Goal: Information Seeking & Learning: Find contact information

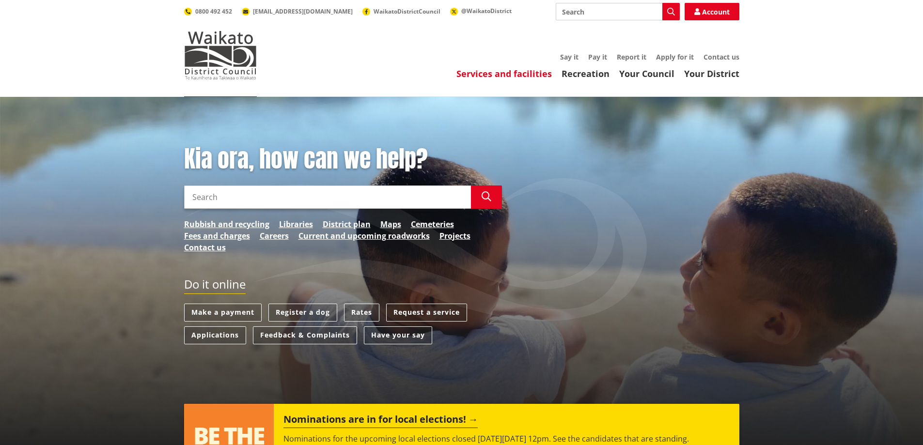
click at [506, 75] on link "Services and facilities" at bounding box center [504, 74] width 95 height 12
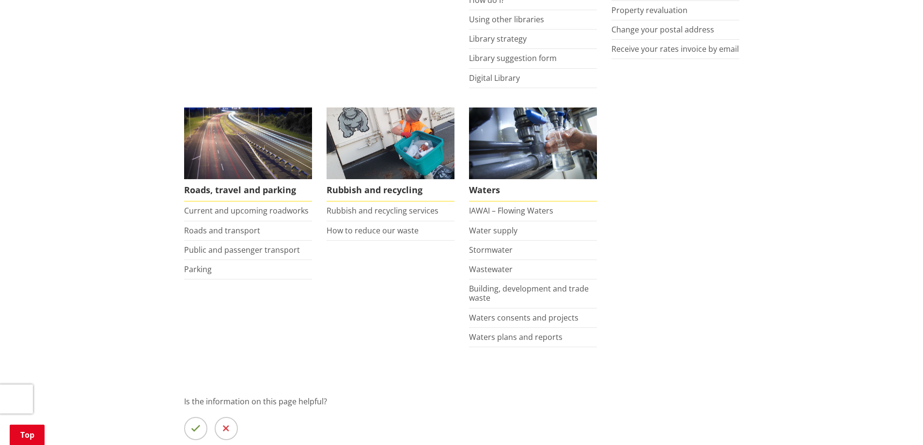
scroll to position [634, 0]
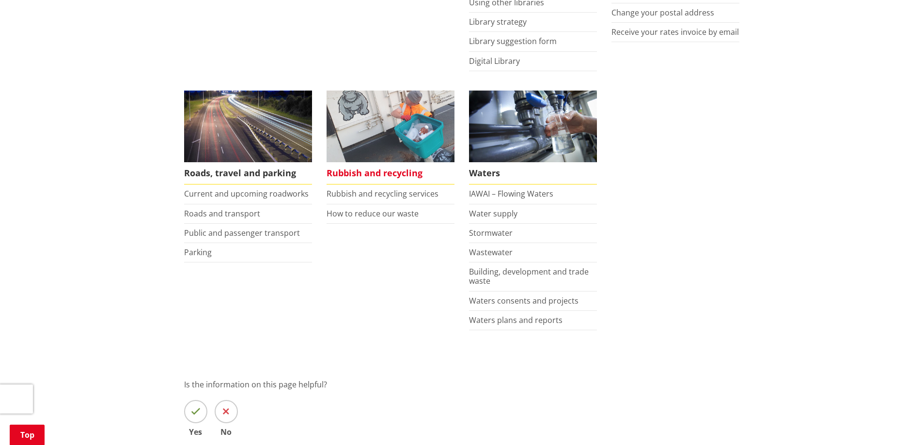
click at [377, 173] on span "Rubbish and recycling" at bounding box center [391, 173] width 128 height 22
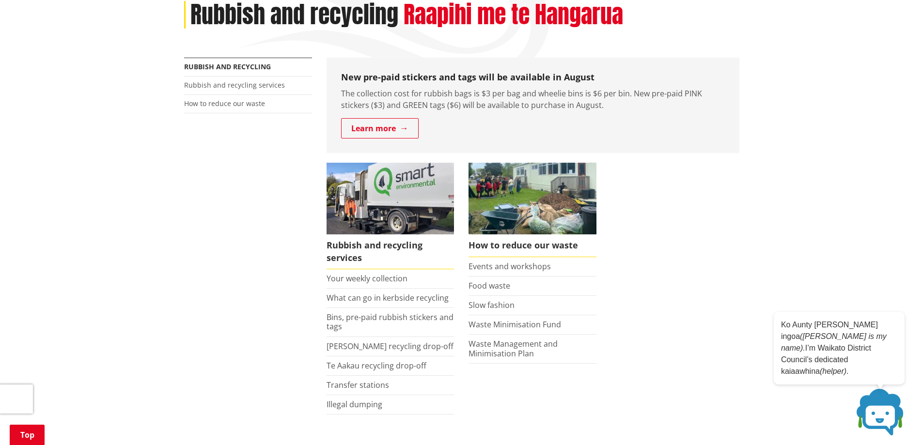
scroll to position [145, 0]
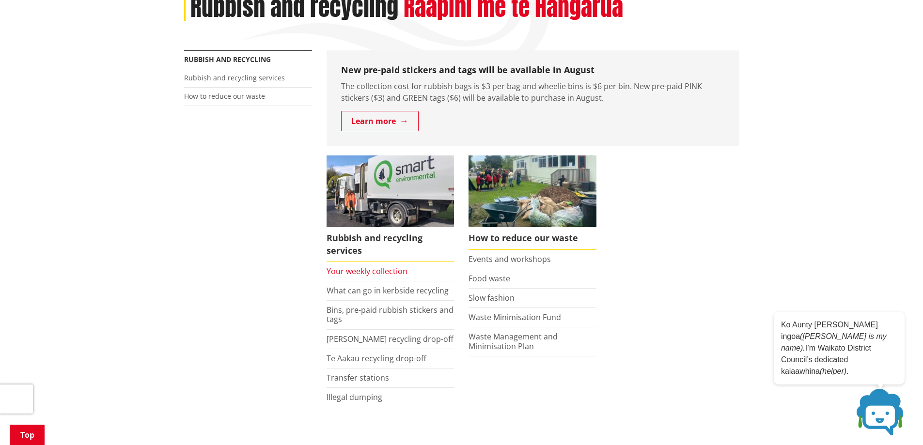
click at [389, 271] on link "Your weekly collection" at bounding box center [367, 271] width 81 height 11
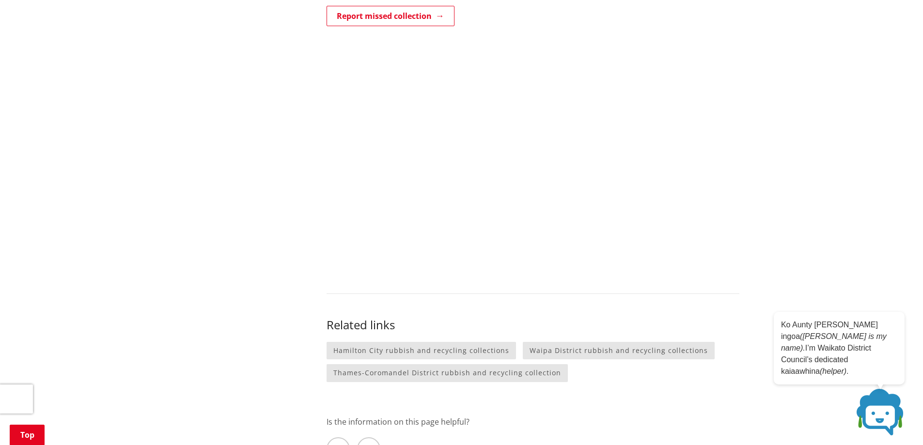
scroll to position [824, 0]
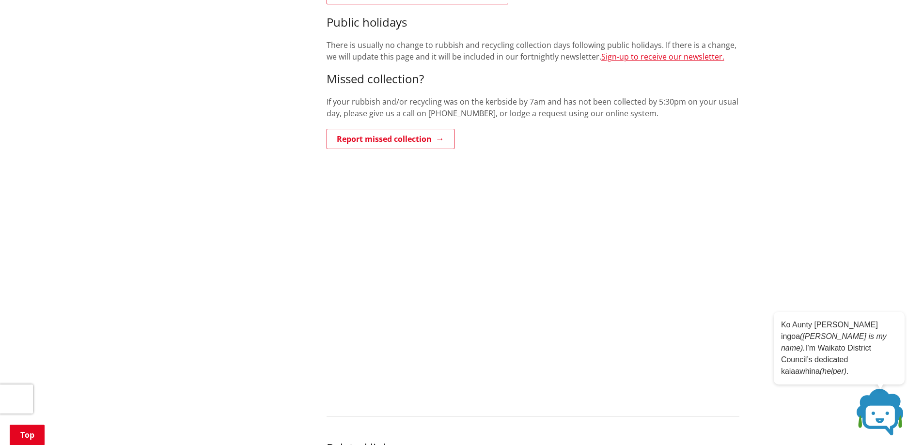
scroll to position [921, 0]
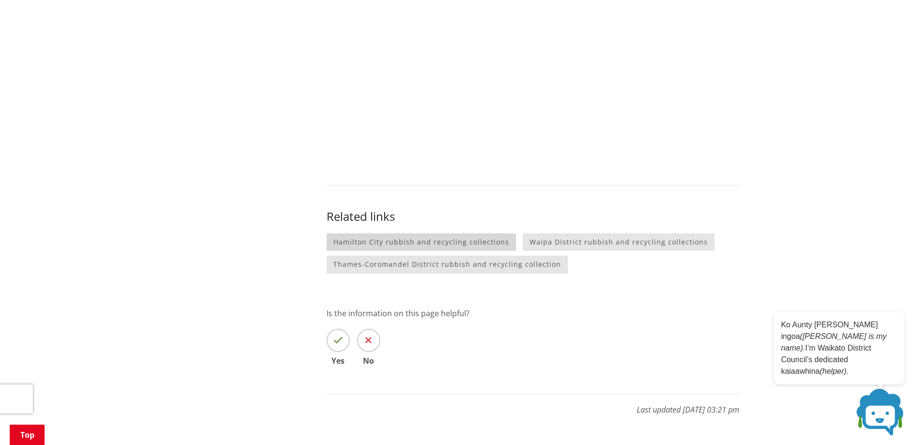
click at [438, 234] on link "Hamilton City rubbish and recycling collections" at bounding box center [422, 243] width 190 height 18
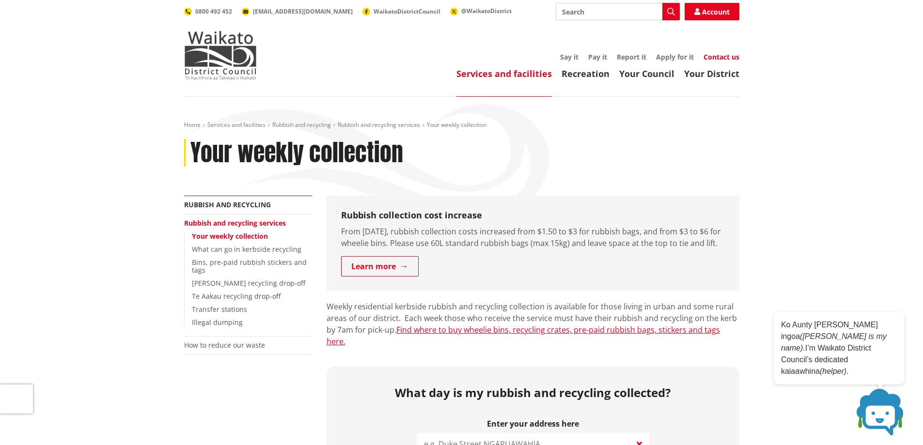
click at [726, 56] on link "Contact us" at bounding box center [722, 56] width 36 height 9
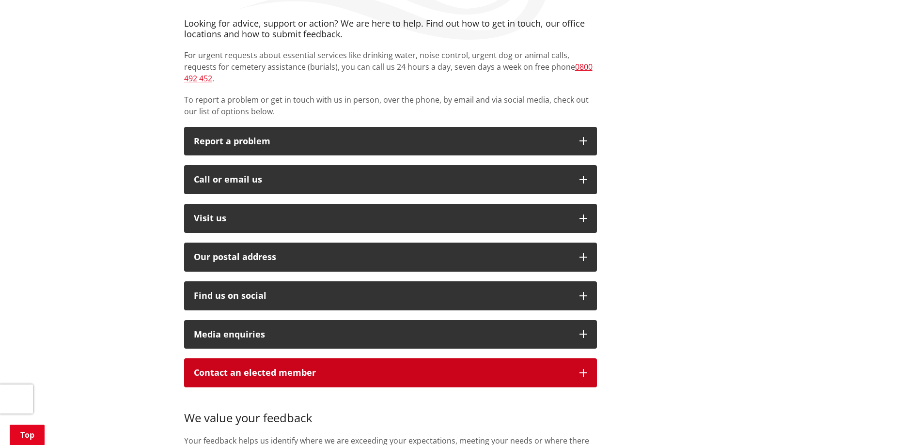
scroll to position [194, 0]
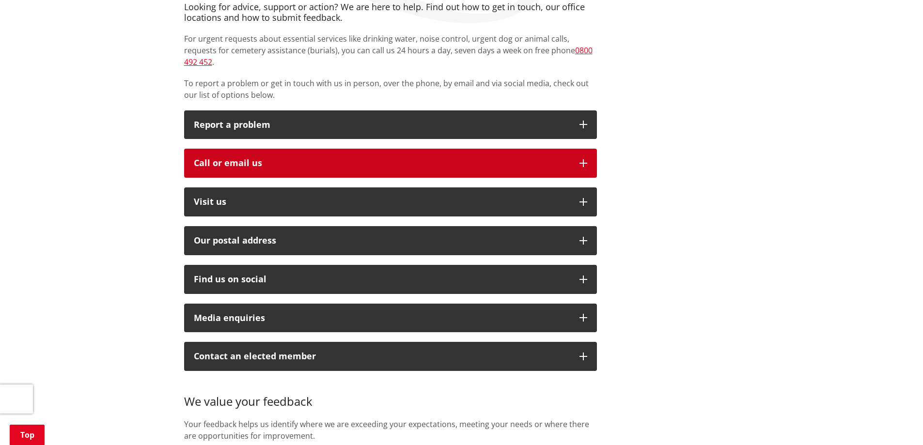
click at [284, 158] on div "Call or email us" at bounding box center [382, 163] width 376 height 10
